Goal: Information Seeking & Learning: Learn about a topic

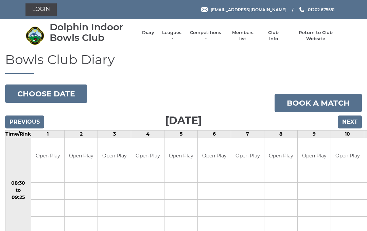
click at [183, 34] on link "Leagues" at bounding box center [171, 36] width 21 height 12
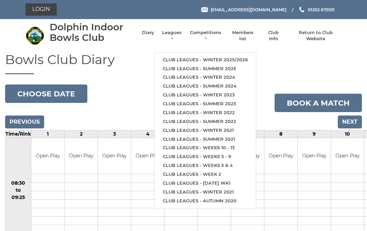
click at [232, 55] on link "Club leagues - Winter 2025/2026" at bounding box center [205, 59] width 101 height 9
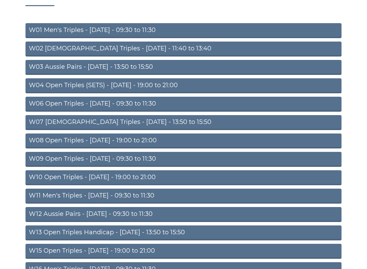
scroll to position [70, 0]
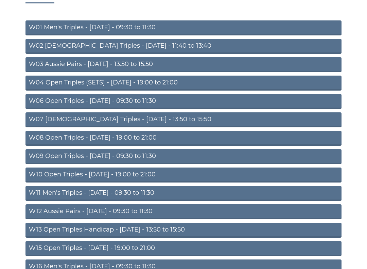
click at [135, 136] on link "W08 Open Triples - Tuesday - 19:00 to 21:00" at bounding box center [184, 138] width 316 height 15
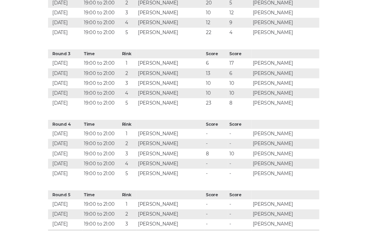
scroll to position [485, 0]
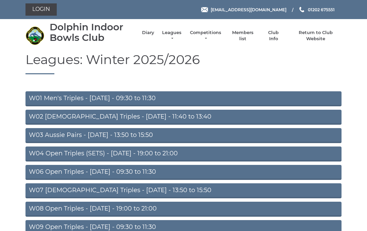
scroll to position [90, 0]
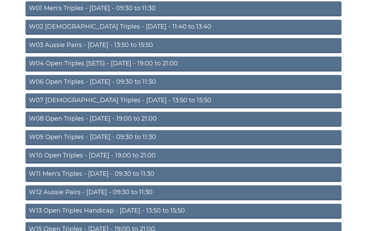
click at [125, 119] on link "W08 Open Triples - Tuesday - 19:00 to 21:00" at bounding box center [184, 119] width 316 height 15
